Goal: Task Accomplishment & Management: Use online tool/utility

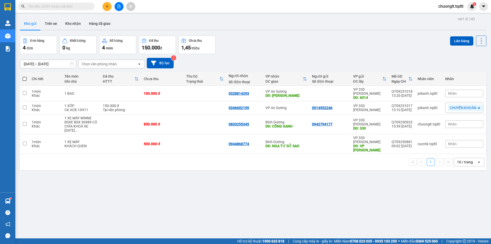
drag, startPoint x: 383, startPoint y: 2, endPoint x: 229, endPoint y: 202, distance: 252.6
click at [229, 202] on div "ver 1.8.143 Kho gửi Trên xe Kho nhận Hàng đã giao Đơn hàng 4 đơn Khối lượng 0 k…" at bounding box center [253, 137] width 471 height 244
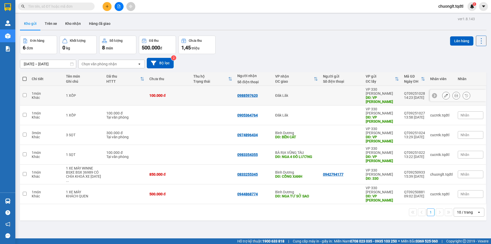
click at [23, 93] on input "checkbox" at bounding box center [25, 95] width 4 height 4
checkbox input "true"
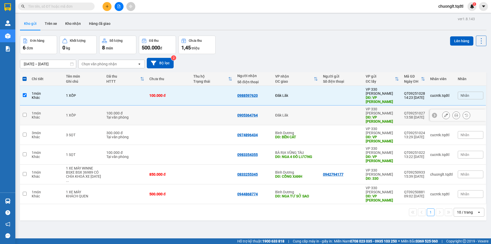
click at [23, 113] on input "checkbox" at bounding box center [25, 115] width 4 height 4
checkbox input "true"
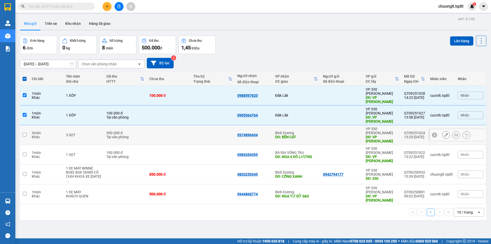
click at [23, 127] on td at bounding box center [24, 135] width 9 height 20
checkbox input "true"
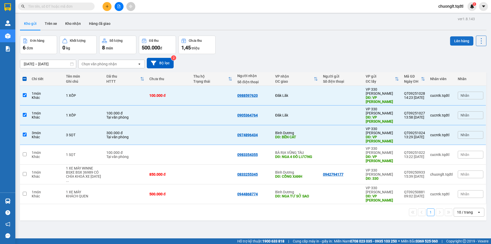
click at [460, 41] on button "Lên hàng" at bounding box center [461, 40] width 23 height 9
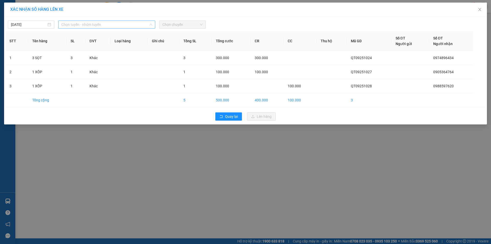
click at [133, 25] on span "Chọn tuyến - nhóm tuyến" at bounding box center [106, 25] width 91 height 8
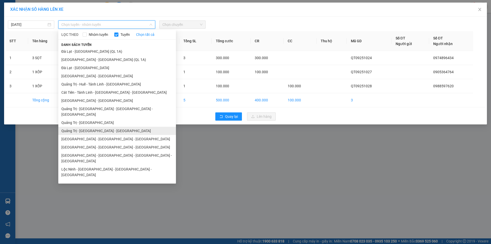
click at [101, 127] on li "Quảng Trị - [GEOGRAPHIC_DATA] - [GEOGRAPHIC_DATA]" at bounding box center [117, 131] width 118 height 8
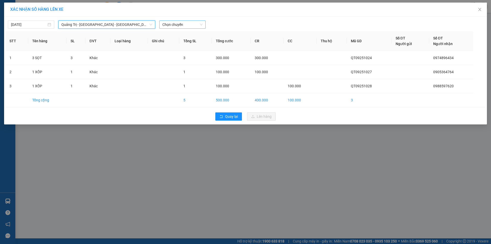
click at [179, 26] on span "Chọn chuyến" at bounding box center [182, 25] width 40 height 8
click at [178, 41] on div "14:00 - 43H-062.76" at bounding box center [182, 43] width 40 height 6
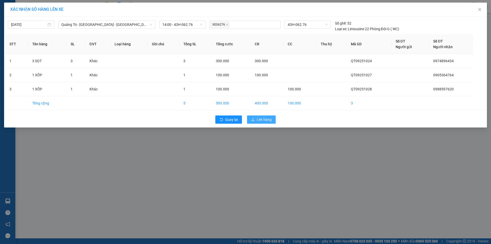
click at [266, 121] on span "Lên hàng" at bounding box center [264, 120] width 15 height 6
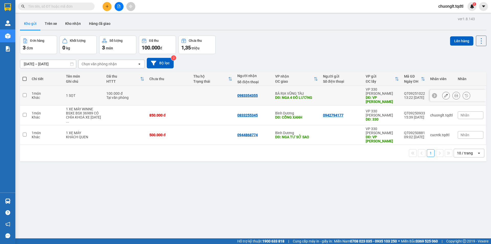
click at [27, 94] on td at bounding box center [24, 96] width 9 height 20
checkbox input "true"
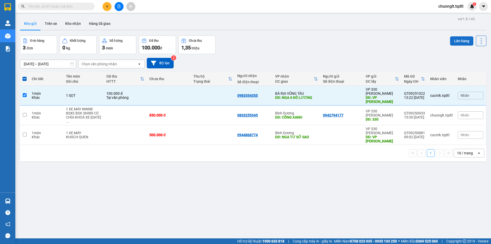
click at [455, 40] on button "Lên hàng" at bounding box center [461, 40] width 23 height 9
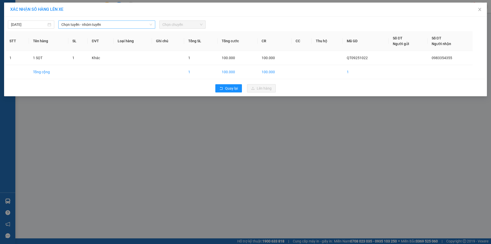
click at [125, 26] on span "Chọn tuyến - nhóm tuyến" at bounding box center [106, 25] width 91 height 8
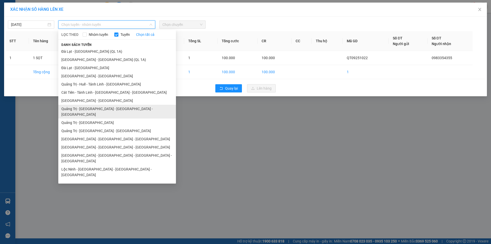
click at [109, 108] on li "Quảng Trị - [GEOGRAPHIC_DATA] - [GEOGRAPHIC_DATA] - [GEOGRAPHIC_DATA]" at bounding box center [117, 112] width 118 height 14
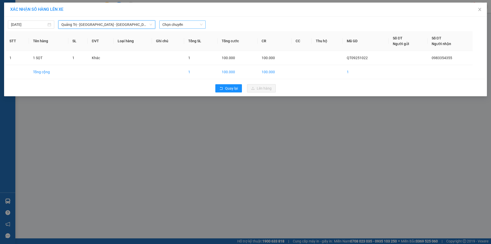
click at [183, 24] on span "Chọn chuyến" at bounding box center [182, 25] width 40 height 8
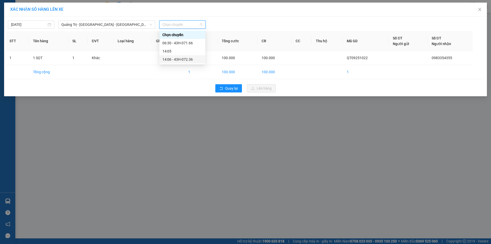
click at [182, 60] on div "14:06 - 43H-072.36" at bounding box center [182, 60] width 40 height 6
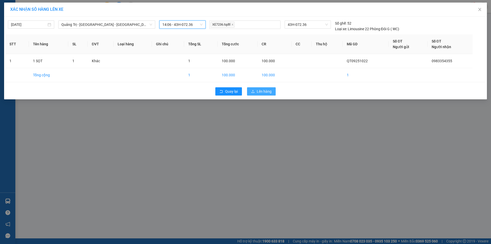
click at [261, 90] on span "Lên hàng" at bounding box center [264, 91] width 15 height 6
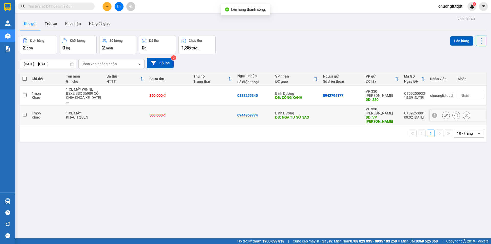
click at [22, 109] on td at bounding box center [24, 115] width 9 height 20
checkbox input "true"
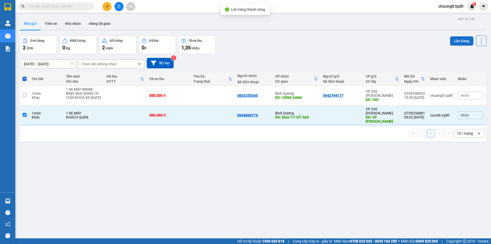
click at [452, 39] on button "Lên hàng" at bounding box center [461, 40] width 23 height 9
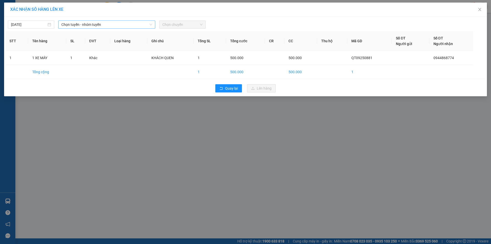
click at [143, 27] on span "Chọn tuyến - nhóm tuyến" at bounding box center [106, 25] width 91 height 8
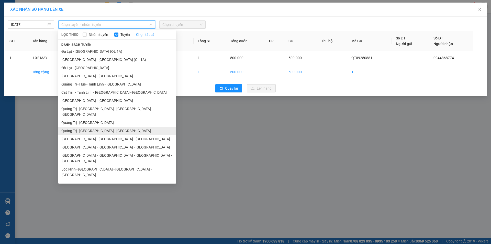
click at [102, 127] on li "Quảng Trị - [GEOGRAPHIC_DATA] - [GEOGRAPHIC_DATA]" at bounding box center [117, 131] width 118 height 8
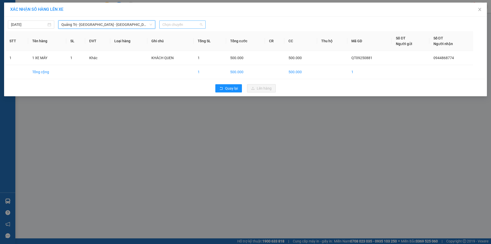
click at [191, 26] on span "Chọn chuyến" at bounding box center [182, 25] width 40 height 8
click at [188, 43] on div "14:00 - 43H-062.76" at bounding box center [182, 43] width 40 height 6
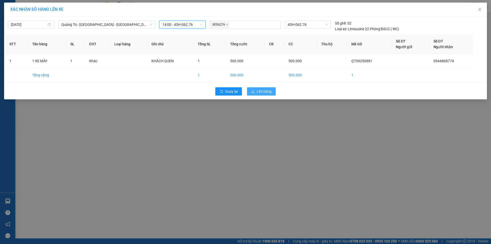
click at [260, 93] on span "Lên hàng" at bounding box center [264, 91] width 15 height 6
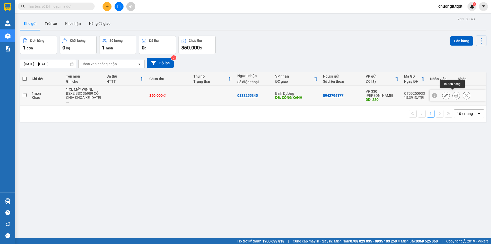
click at [454, 94] on icon at bounding box center [456, 96] width 4 height 4
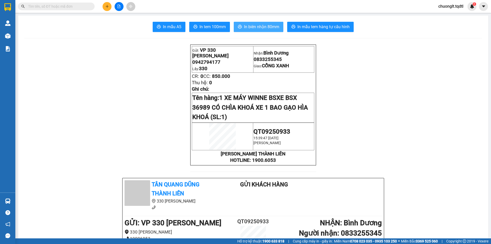
click at [254, 26] on span "In biên nhận 80mm" at bounding box center [261, 27] width 35 height 6
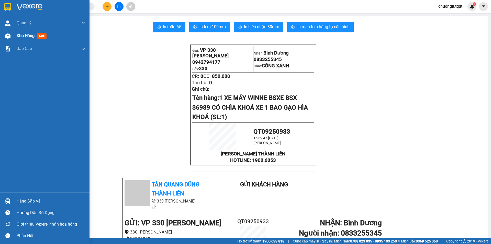
click at [24, 36] on span "Kho hàng" at bounding box center [26, 35] width 18 height 5
